Goal: Use online tool/utility: Utilize a website feature to perform a specific function

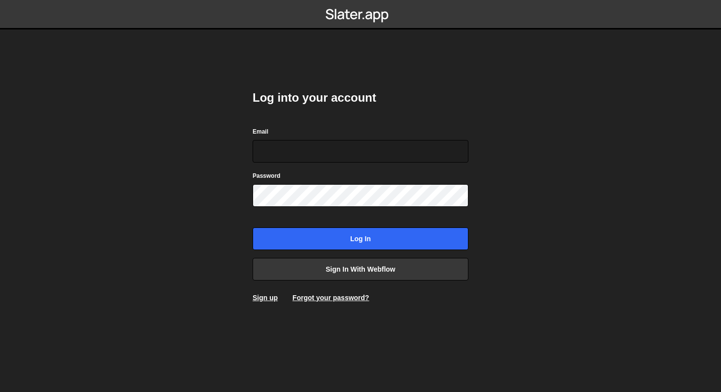
type input "sam@samcom.design"
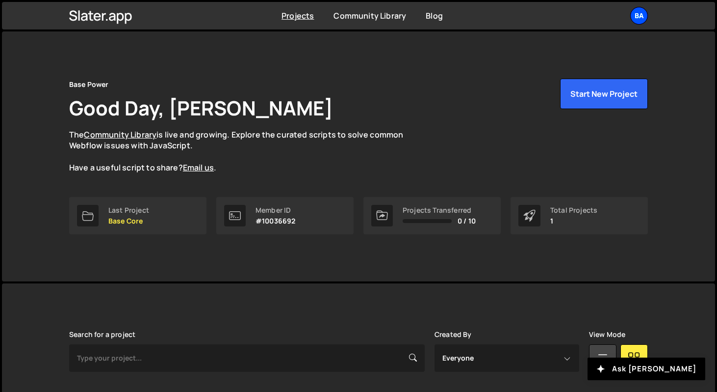
click at [640, 14] on div "Ba" at bounding box center [639, 16] width 18 height 18
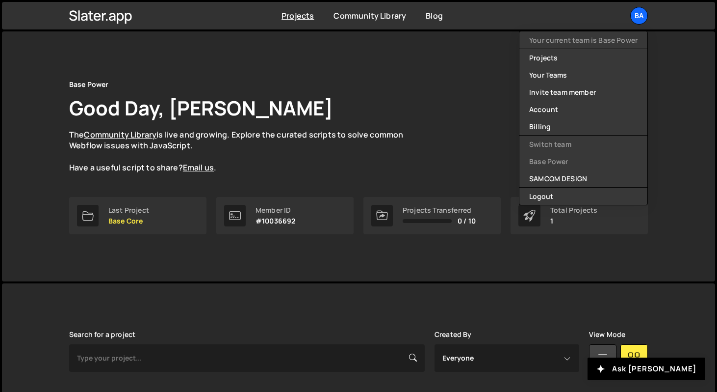
click at [669, 127] on div "Base Power Good Day, [PERSON_NAME] The Community Library is live and growing. E…" at bounding box center [358, 156] width 713 height 250
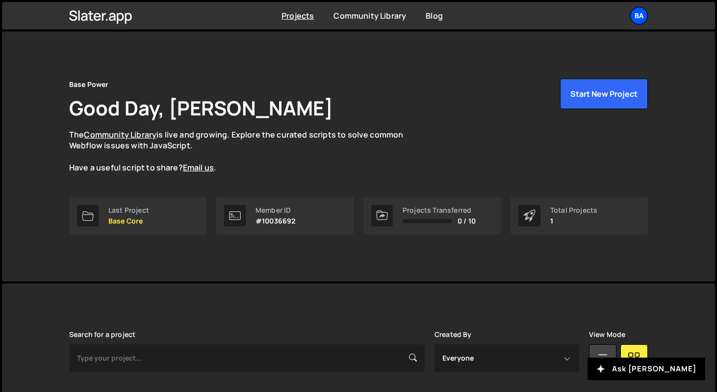
click at [640, 14] on div "Ba" at bounding box center [639, 16] width 18 height 18
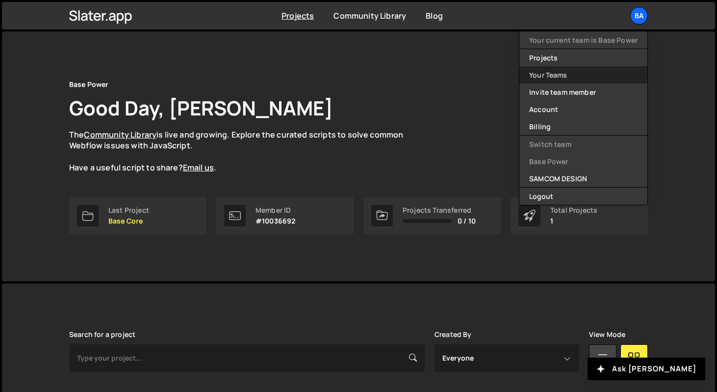
click at [582, 75] on link "Your Teams" at bounding box center [584, 74] width 128 height 17
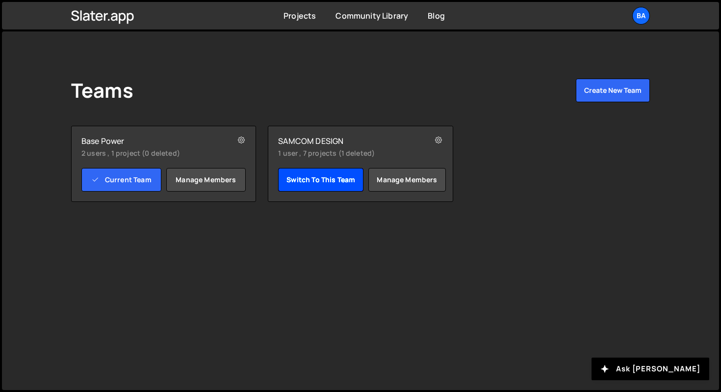
click at [331, 177] on link "Switch to this team" at bounding box center [320, 180] width 85 height 24
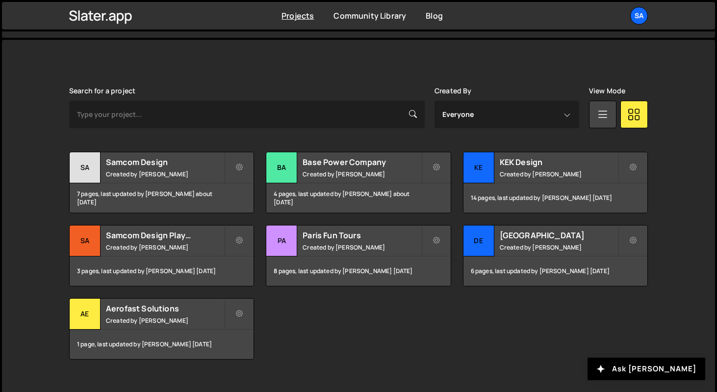
scroll to position [260, 0]
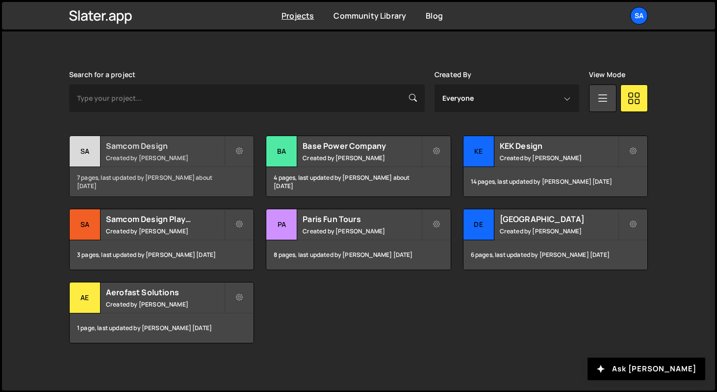
click at [80, 151] on div "Sa" at bounding box center [85, 151] width 31 height 31
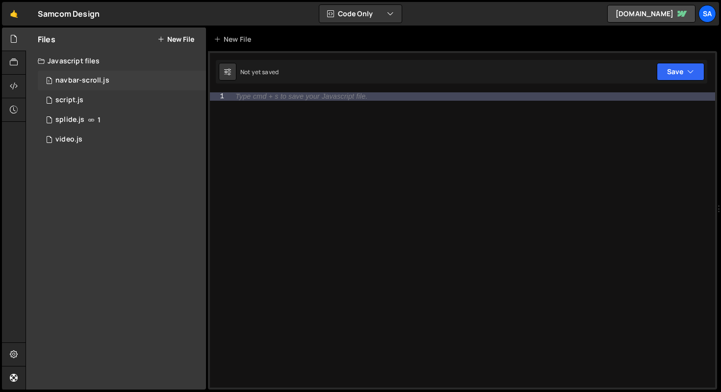
click at [115, 77] on div "1 navbar-scroll.js 0" at bounding box center [122, 81] width 168 height 20
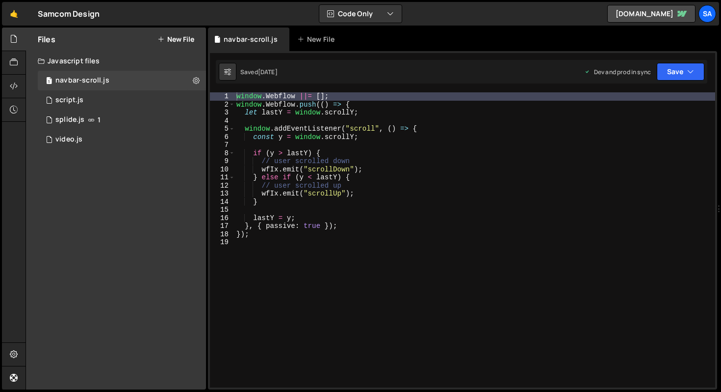
click at [374, 110] on div "window . Webflow ||= [ ] ; window . Webflow . push (( ) => { let lastY = window…" at bounding box center [475, 247] width 481 height 311
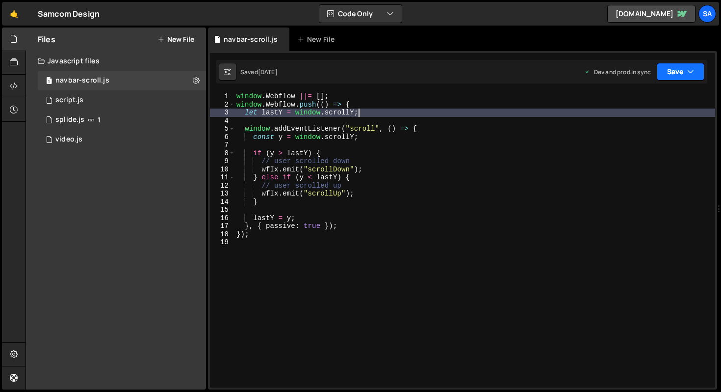
click at [687, 72] on icon "button" at bounding box center [690, 72] width 7 height 10
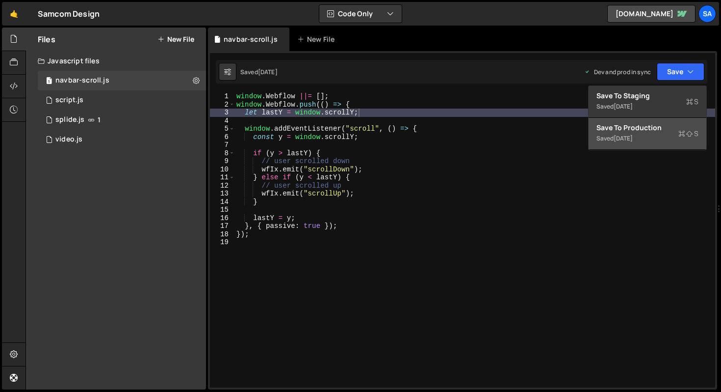
click at [641, 126] on div "Save to Production S" at bounding box center [648, 128] width 102 height 10
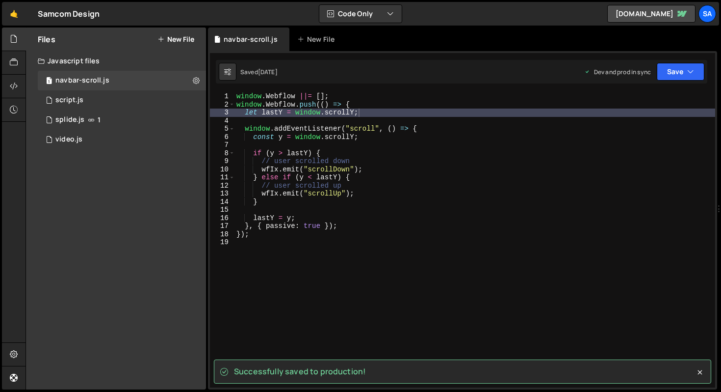
click at [418, 154] on div "window . Webflow ||= [ ] ; window . Webflow . push (( ) => { let lastY = window…" at bounding box center [475, 247] width 481 height 311
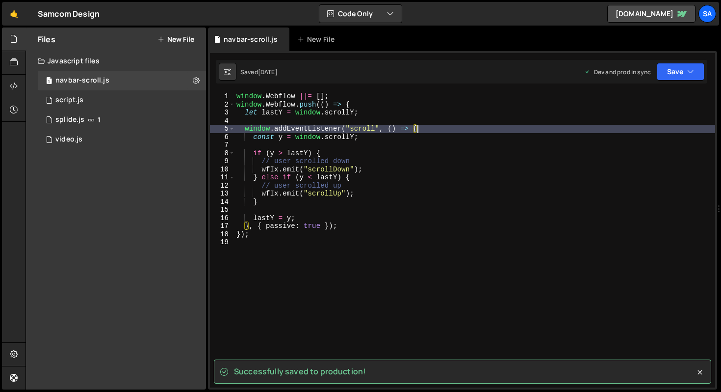
click at [468, 132] on div "window . Webflow ||= [ ] ; window . Webflow . push (( ) => { let lastY = window…" at bounding box center [475, 247] width 481 height 311
type textarea "window.addEventListener("scroll", () => {"
